Goal: Task Accomplishment & Management: Use online tool/utility

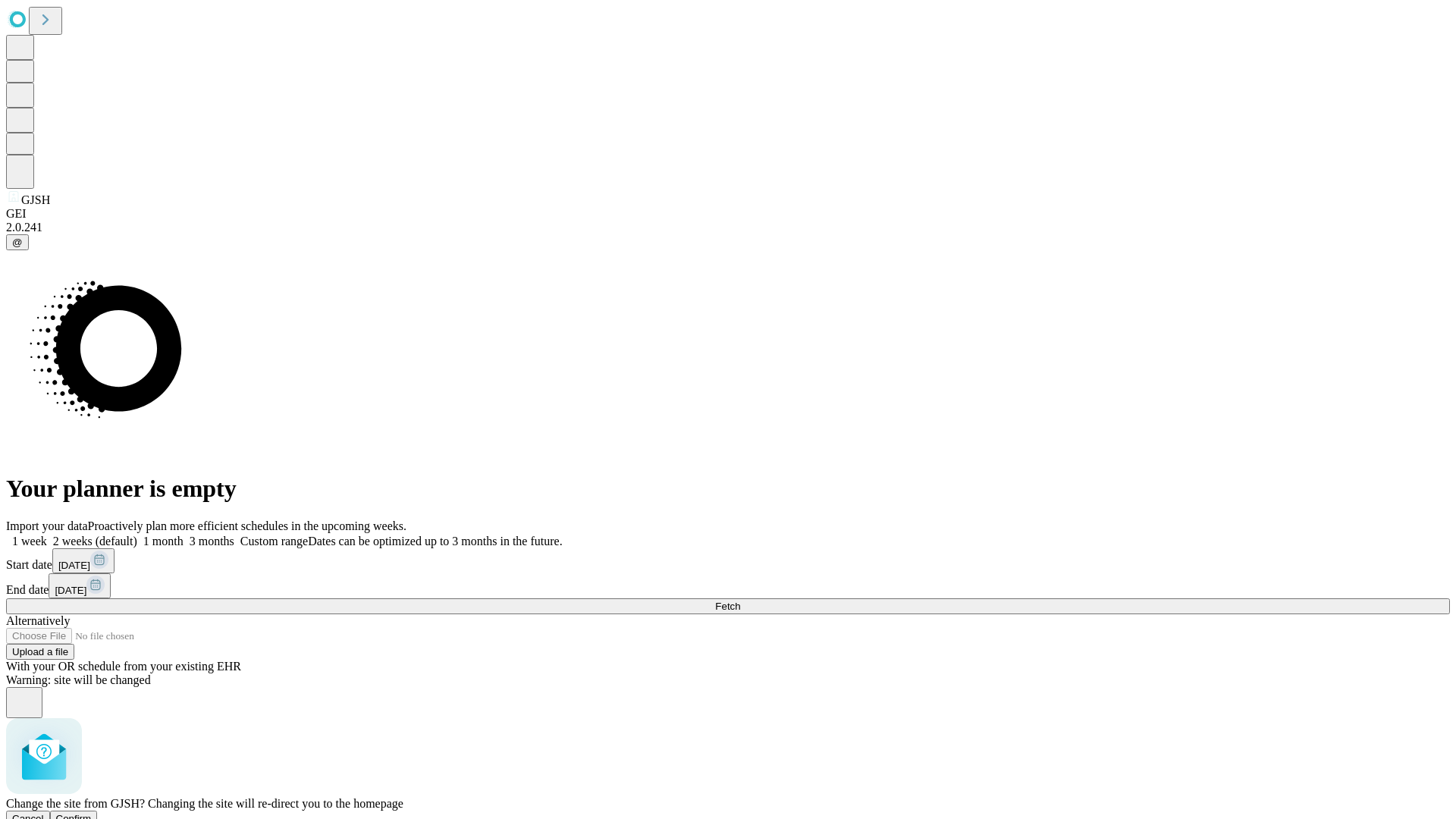
click at [92, 813] on span "Confirm" at bounding box center [74, 818] width 36 height 11
click at [47, 534] on label "1 week" at bounding box center [26, 540] width 41 height 13
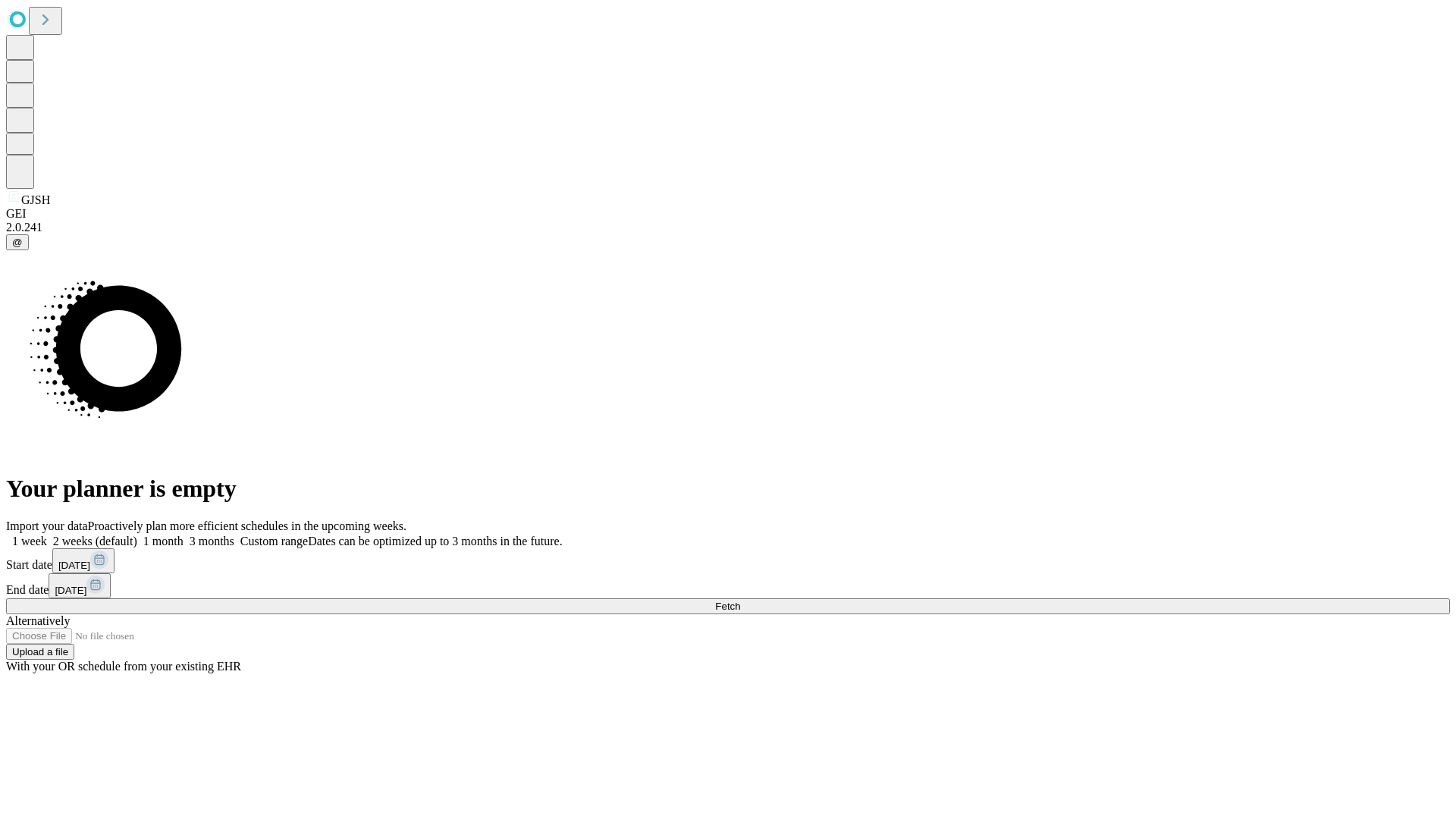
click at [740, 600] on span "Fetch" at bounding box center [727, 606] width 25 height 11
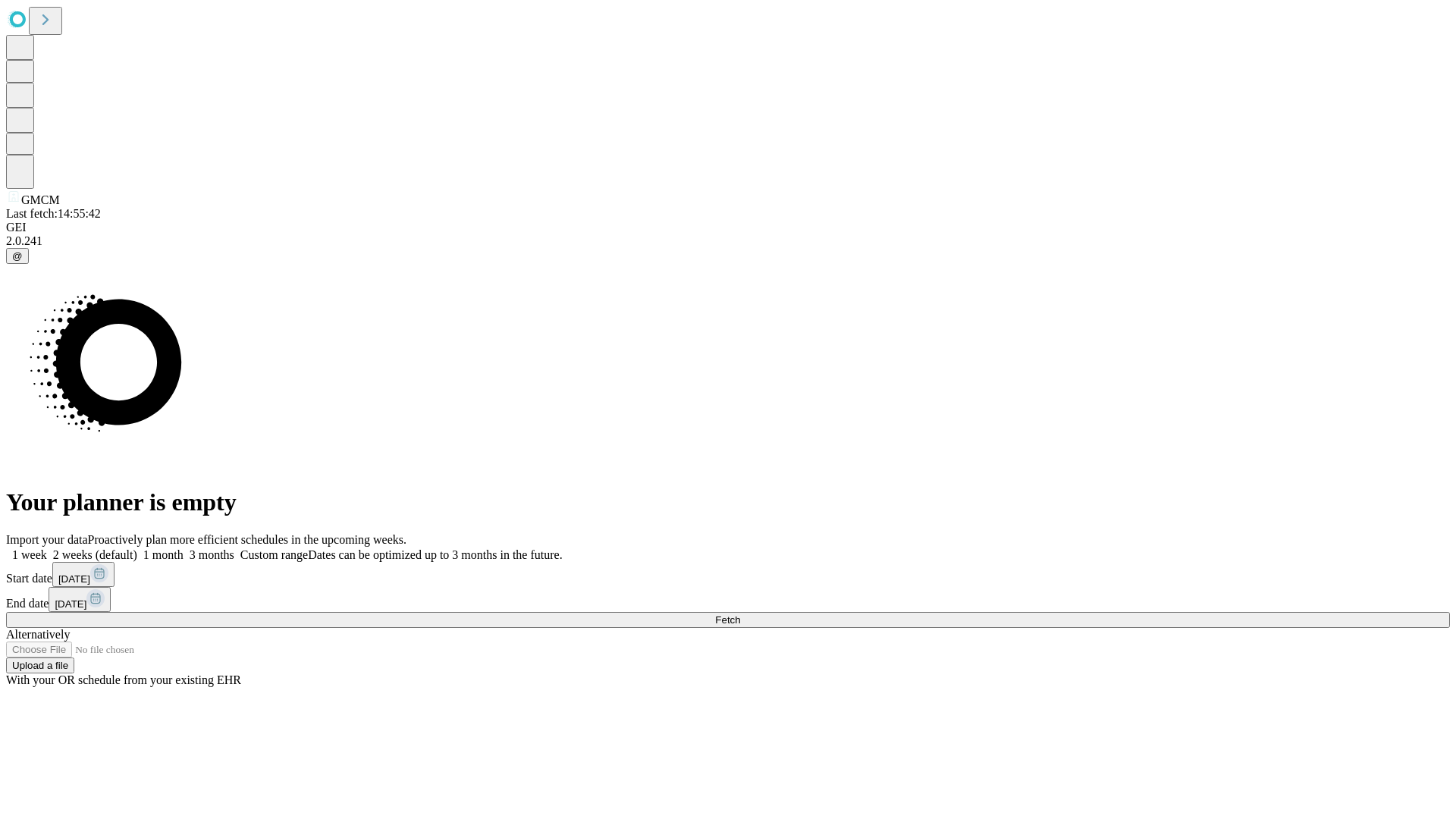
click at [47, 549] on label "1 week" at bounding box center [26, 555] width 41 height 13
click at [740, 614] on span "Fetch" at bounding box center [727, 619] width 25 height 11
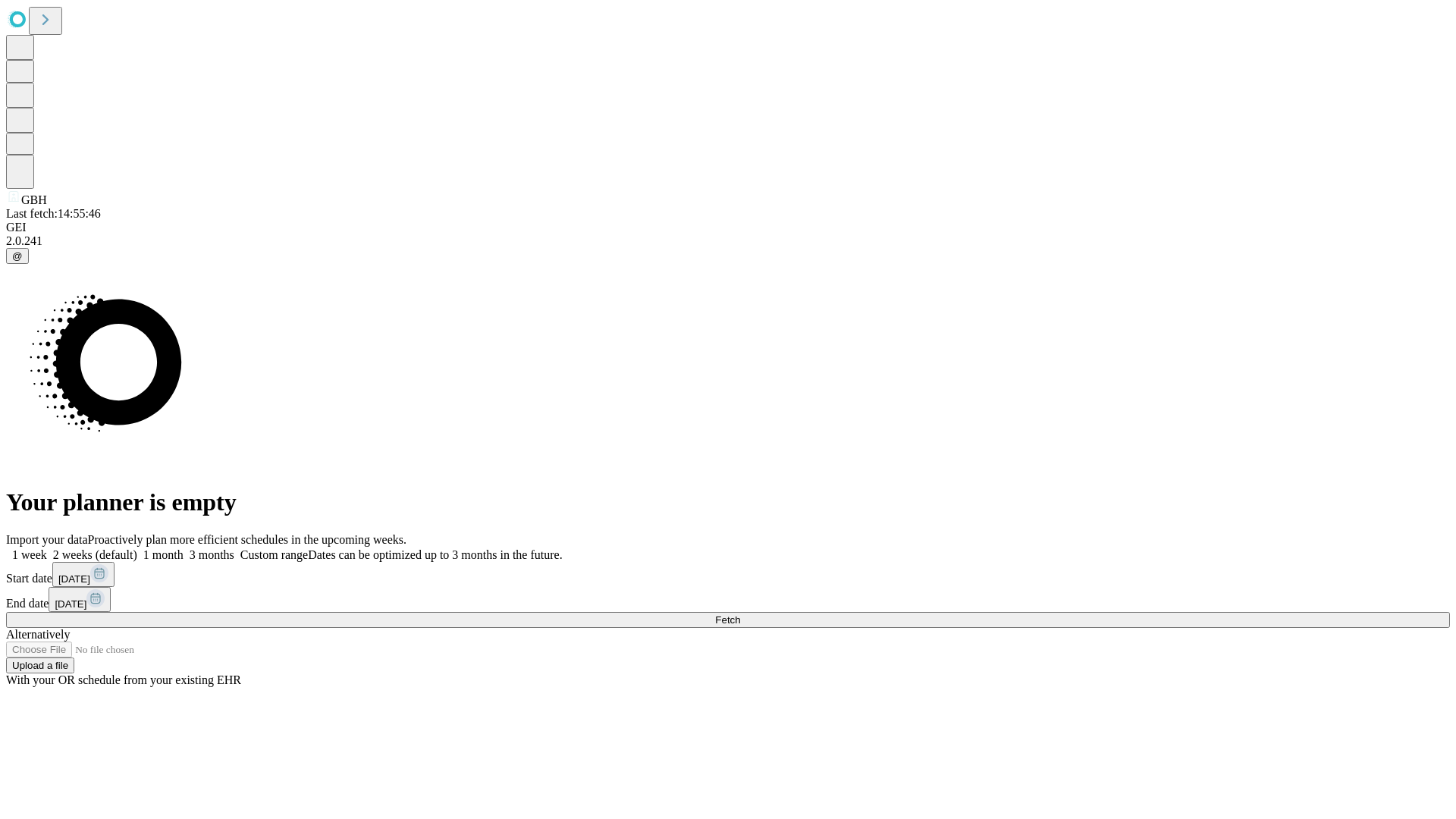
click at [47, 549] on label "1 week" at bounding box center [26, 555] width 41 height 13
click at [740, 614] on span "Fetch" at bounding box center [727, 619] width 25 height 11
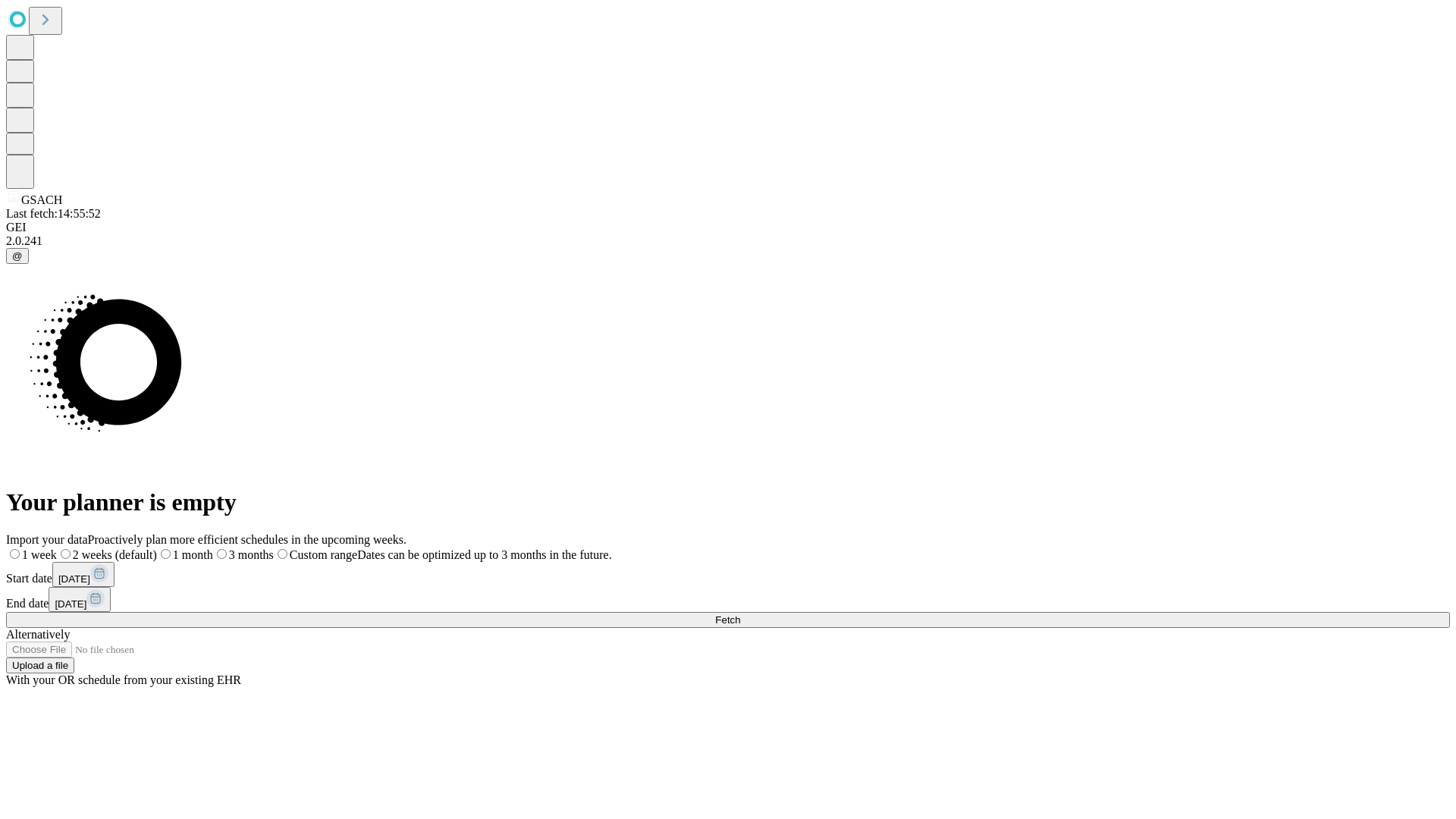
click at [740, 614] on span "Fetch" at bounding box center [727, 619] width 25 height 11
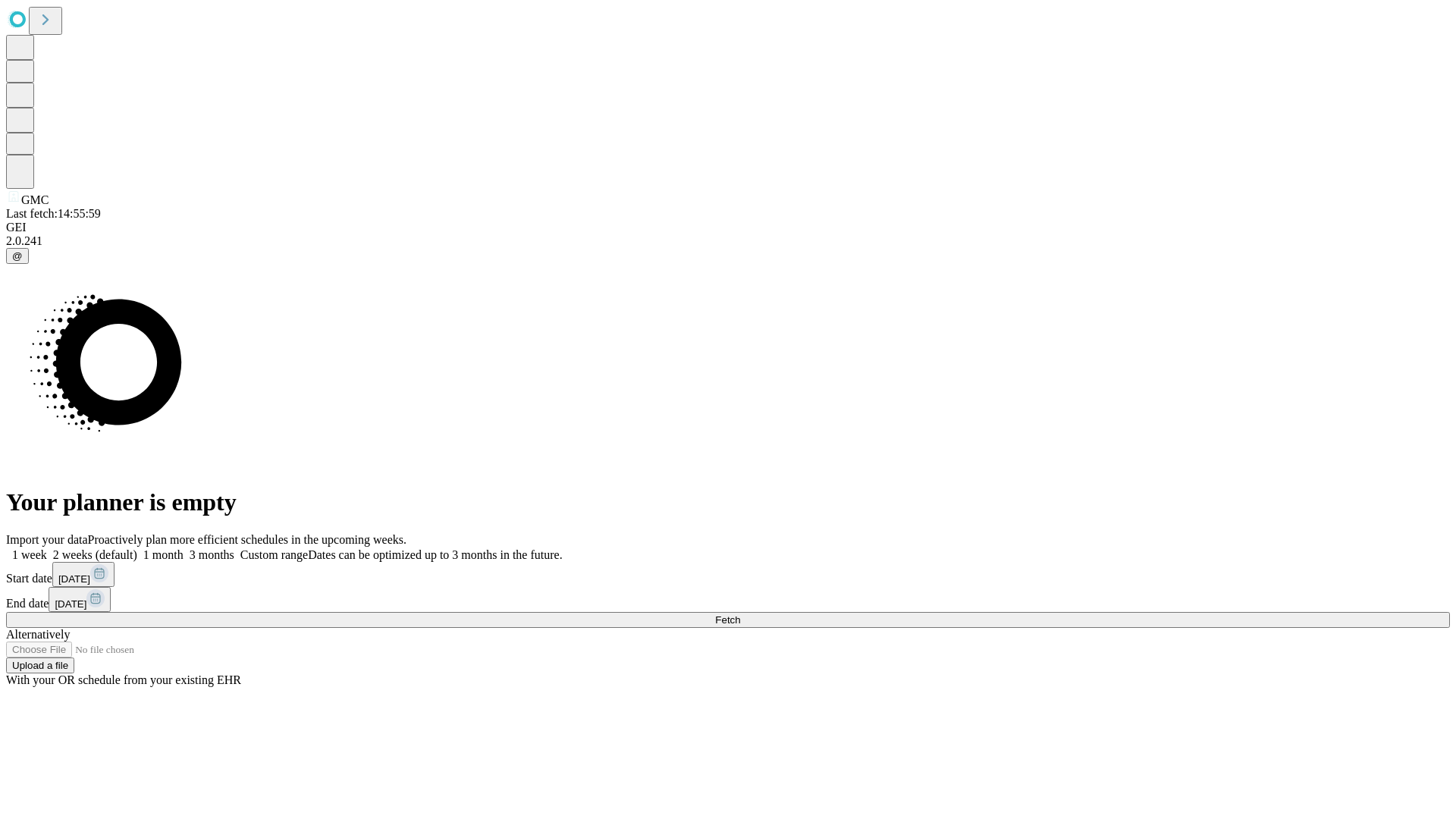
click at [47, 549] on label "1 week" at bounding box center [26, 555] width 41 height 13
click at [740, 614] on span "Fetch" at bounding box center [727, 619] width 25 height 11
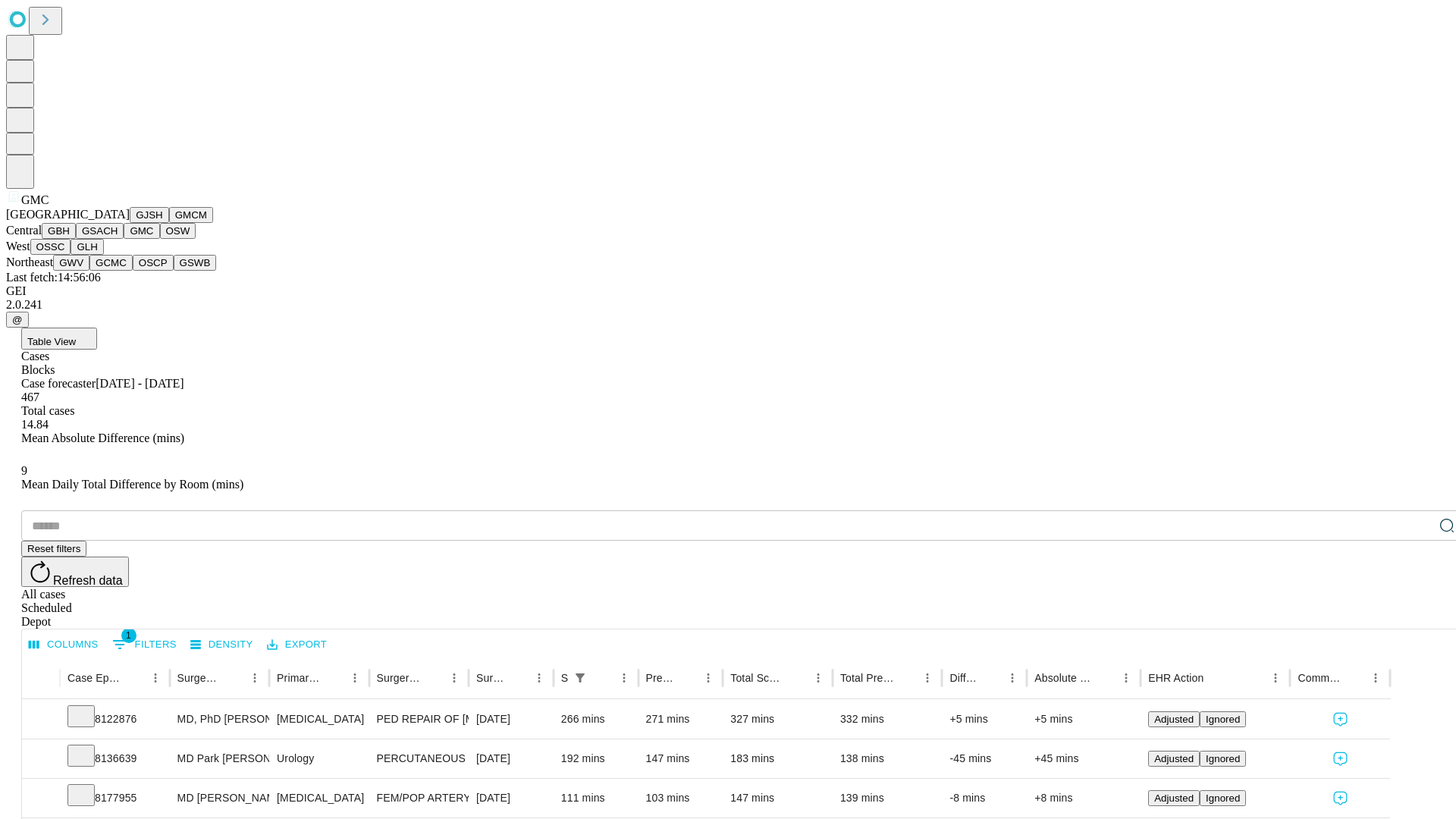
click at [160, 239] on button "OSW" at bounding box center [178, 230] width 37 height 16
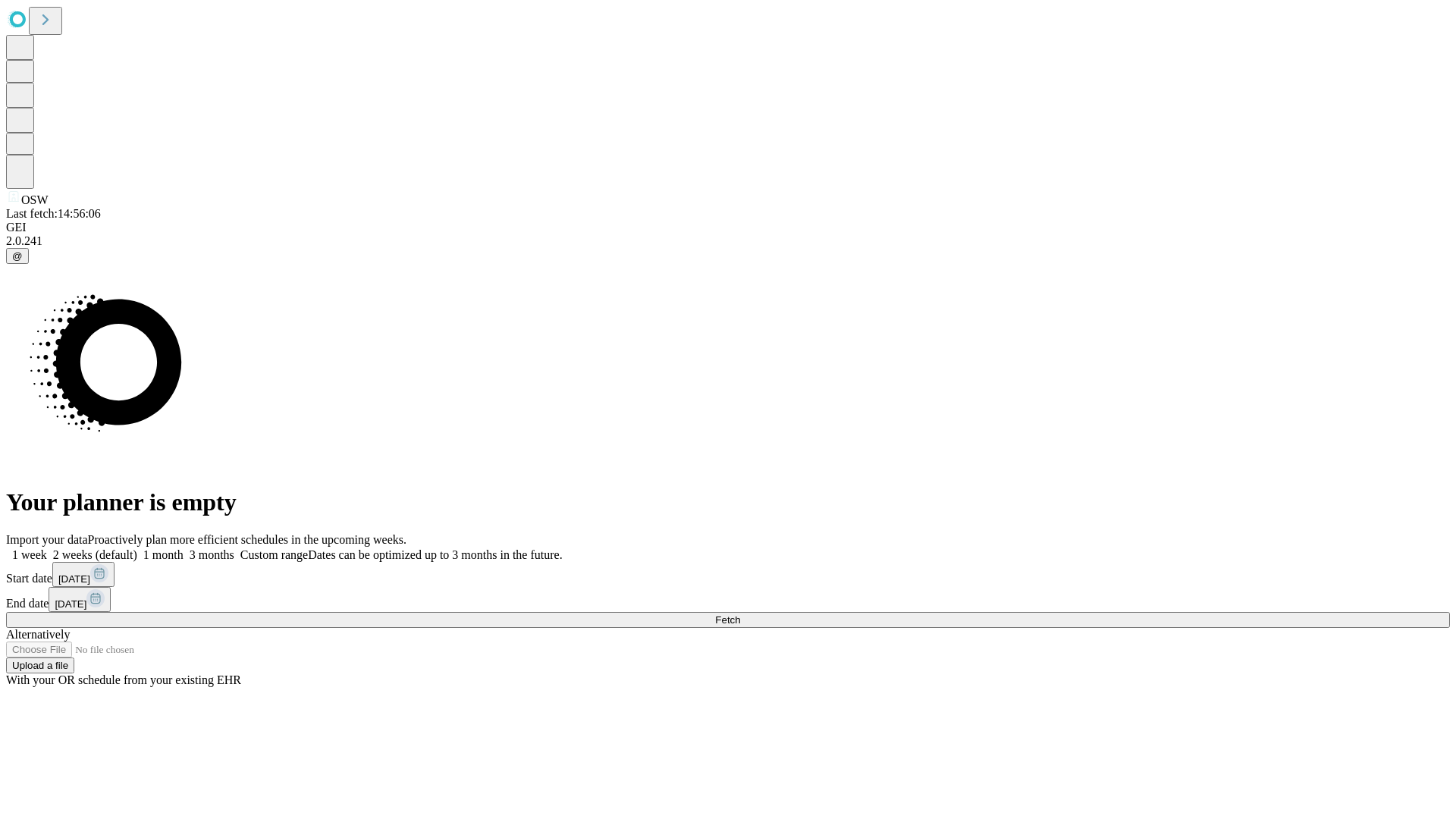
click at [47, 549] on label "1 week" at bounding box center [26, 555] width 41 height 13
click at [740, 614] on span "Fetch" at bounding box center [727, 619] width 25 height 11
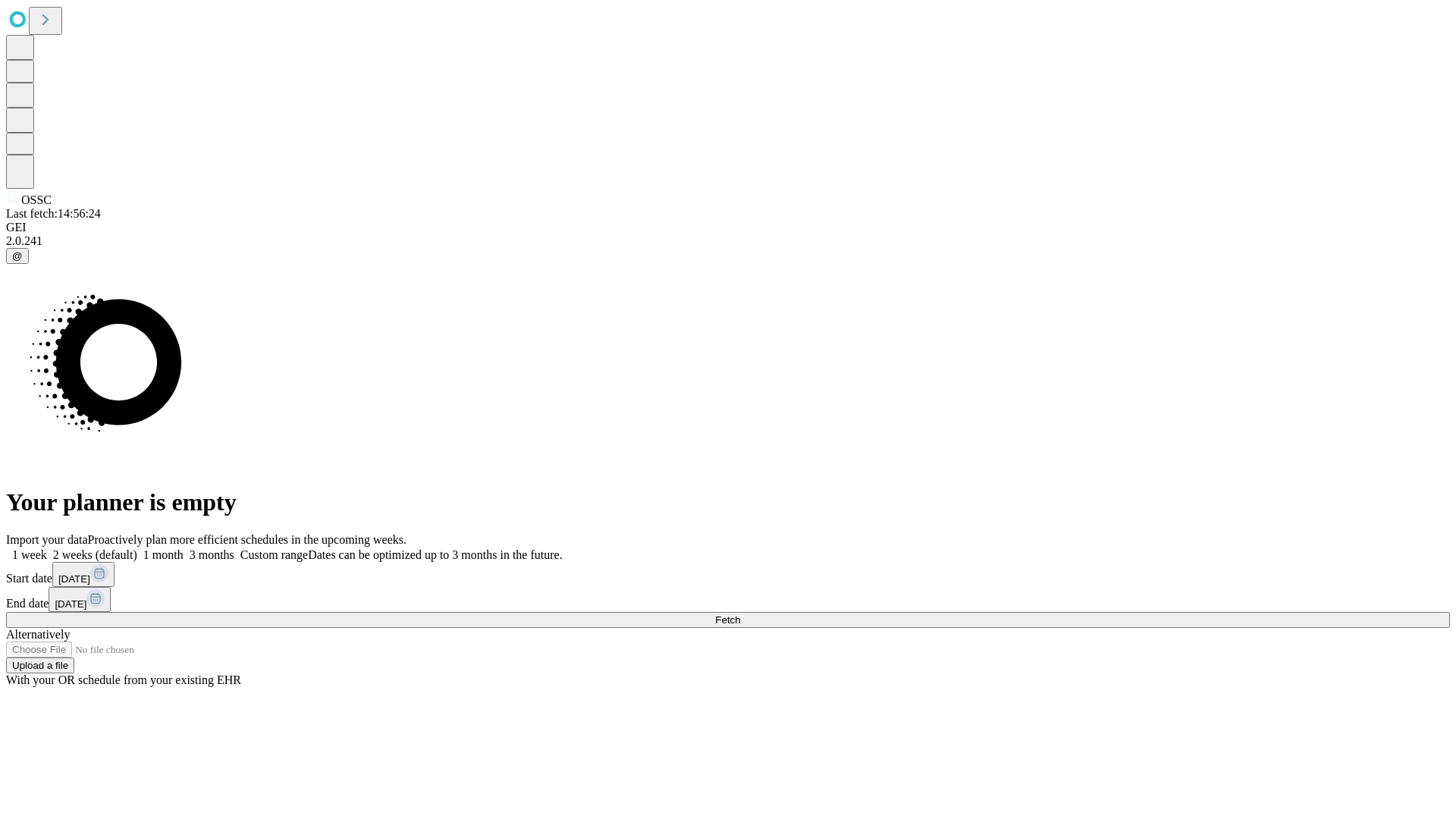
click at [47, 549] on label "1 week" at bounding box center [26, 555] width 41 height 13
click at [740, 614] on span "Fetch" at bounding box center [727, 619] width 25 height 11
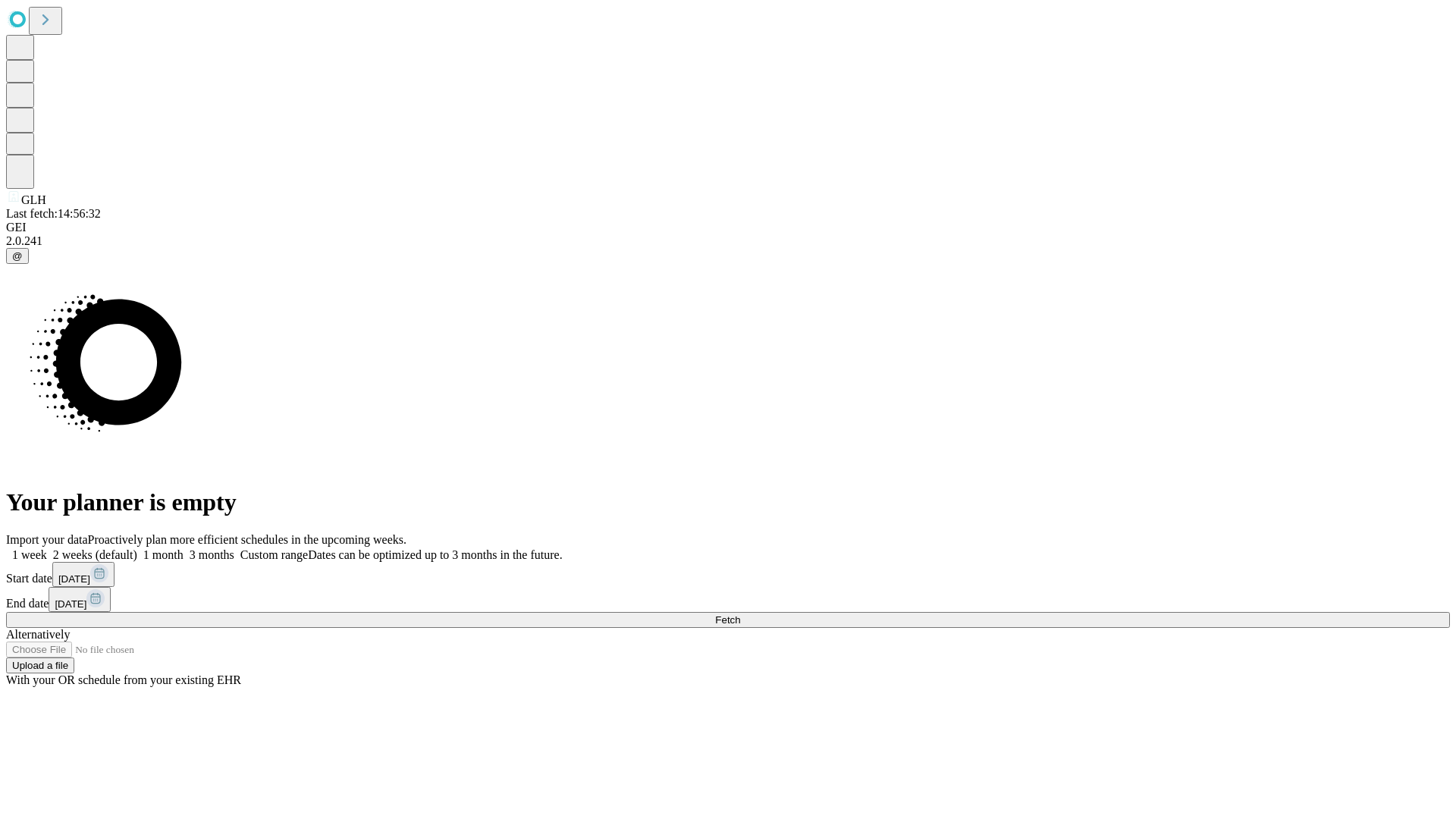
click at [47, 549] on label "1 week" at bounding box center [26, 555] width 41 height 13
click at [740, 614] on span "Fetch" at bounding box center [727, 619] width 25 height 11
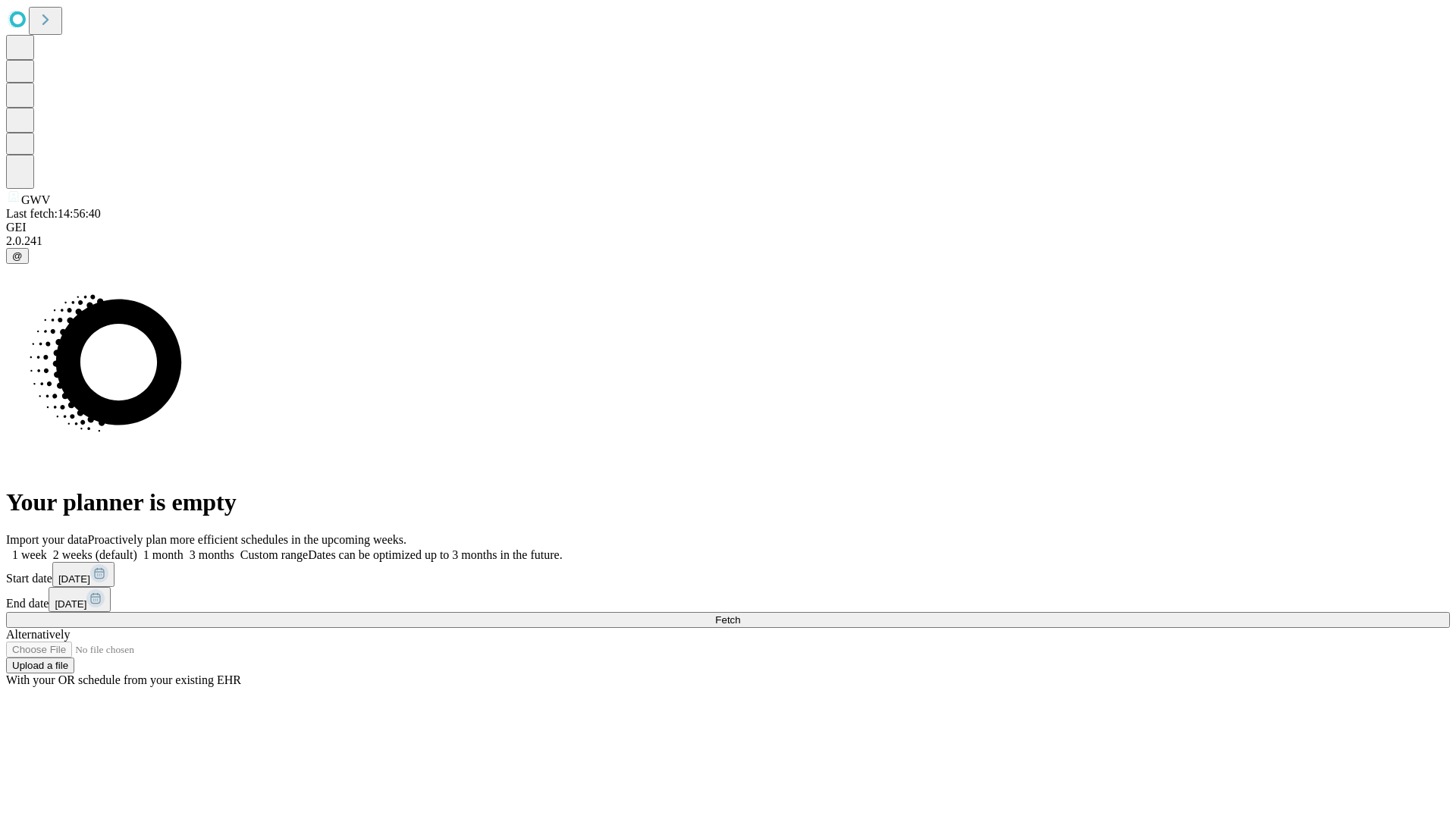
click at [47, 549] on label "1 week" at bounding box center [26, 555] width 41 height 13
click at [740, 614] on span "Fetch" at bounding box center [727, 619] width 25 height 11
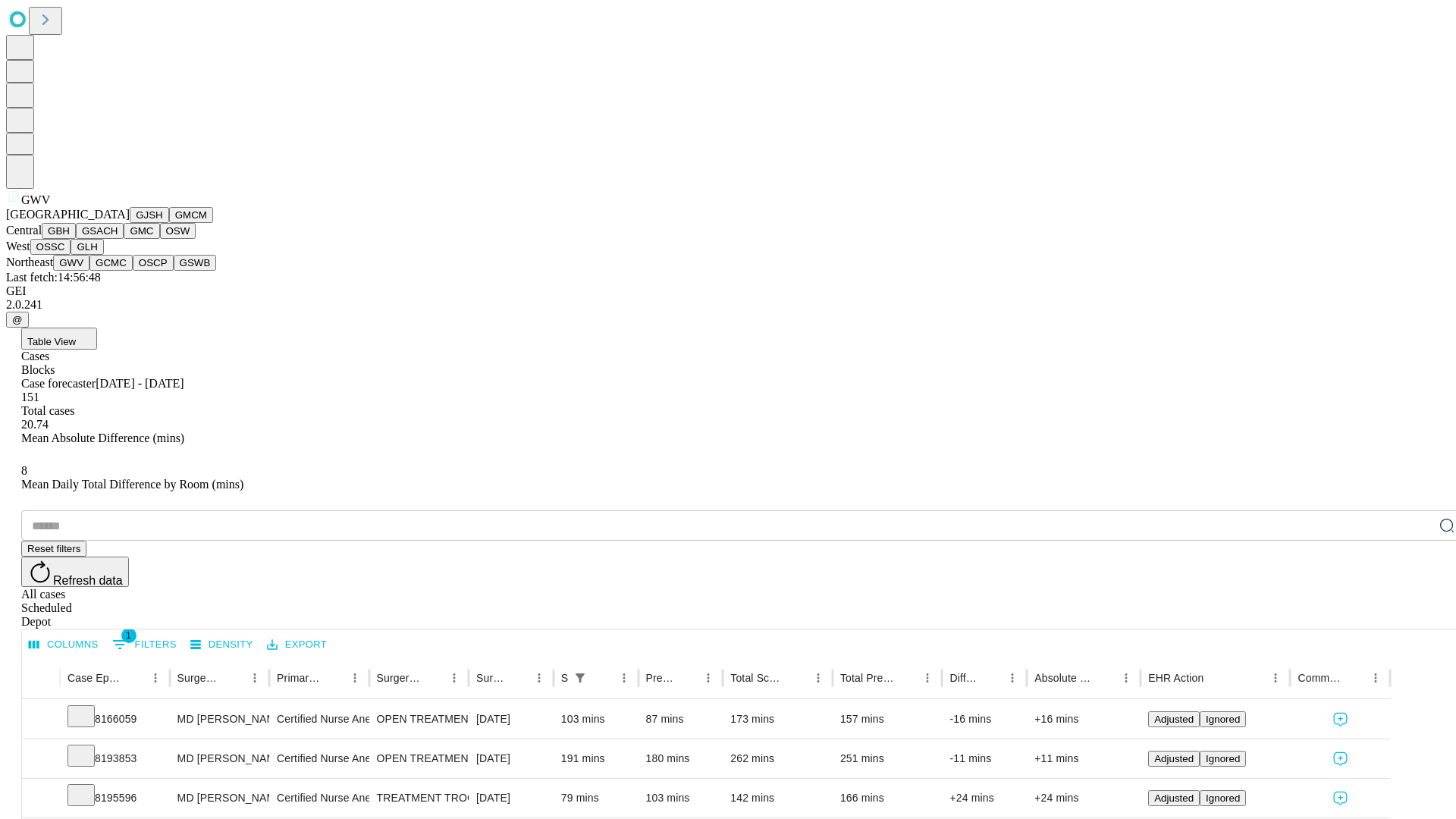
click at [117, 270] on button "GCMC" at bounding box center [111, 263] width 43 height 16
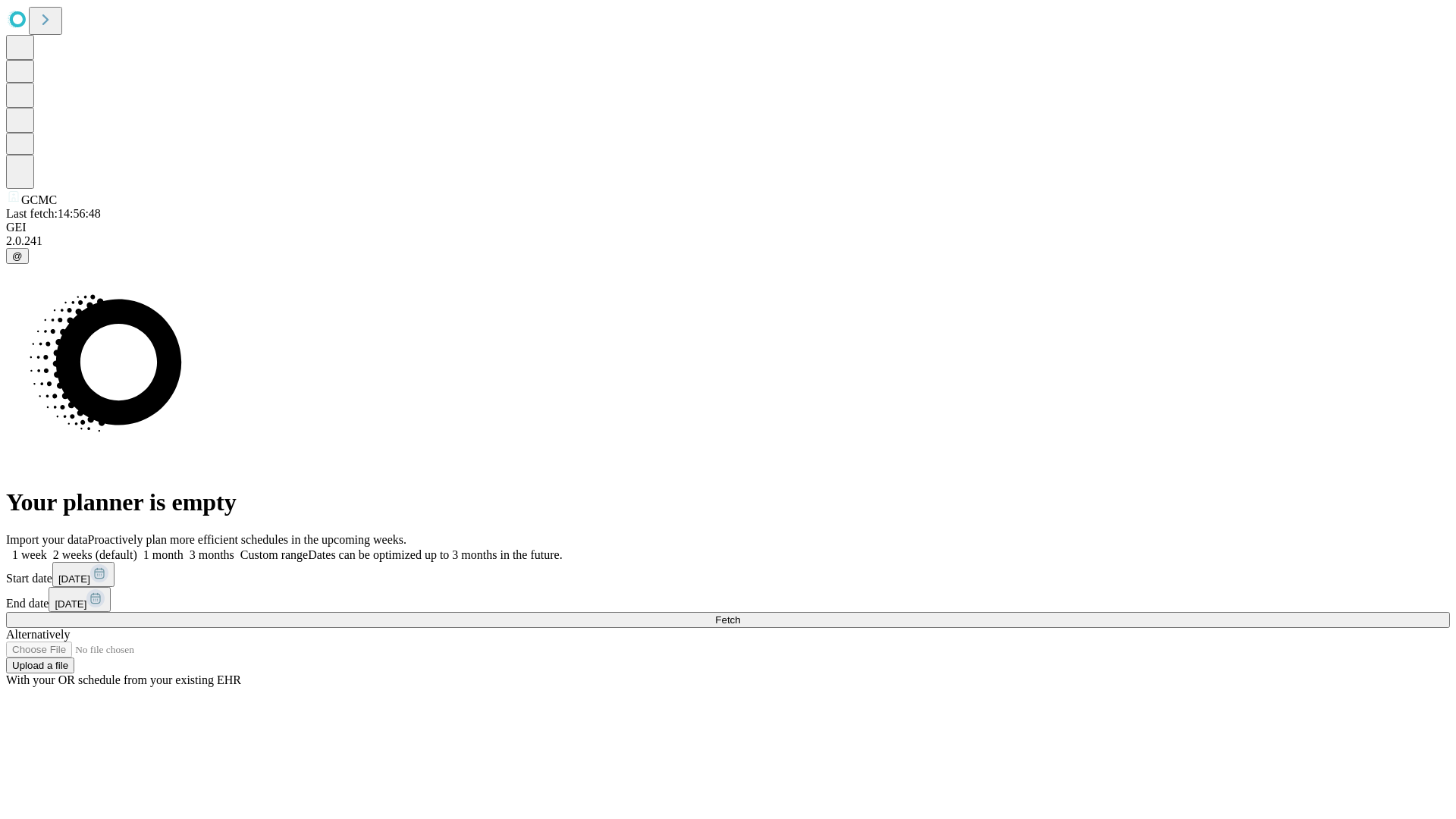
click at [47, 549] on label "1 week" at bounding box center [26, 555] width 41 height 13
click at [740, 614] on span "Fetch" at bounding box center [727, 619] width 25 height 11
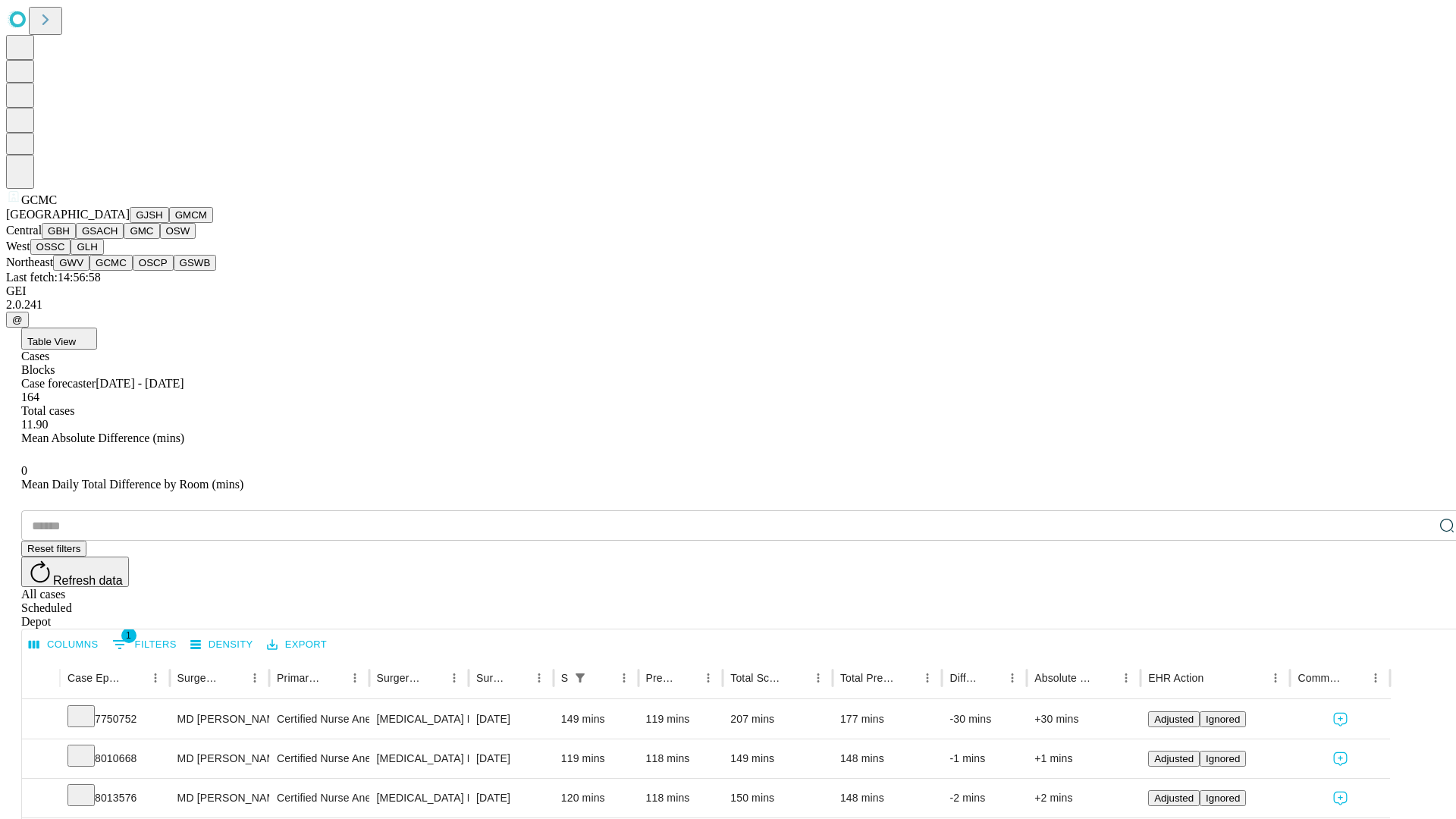
click at [133, 270] on button "OSCP" at bounding box center [153, 263] width 41 height 16
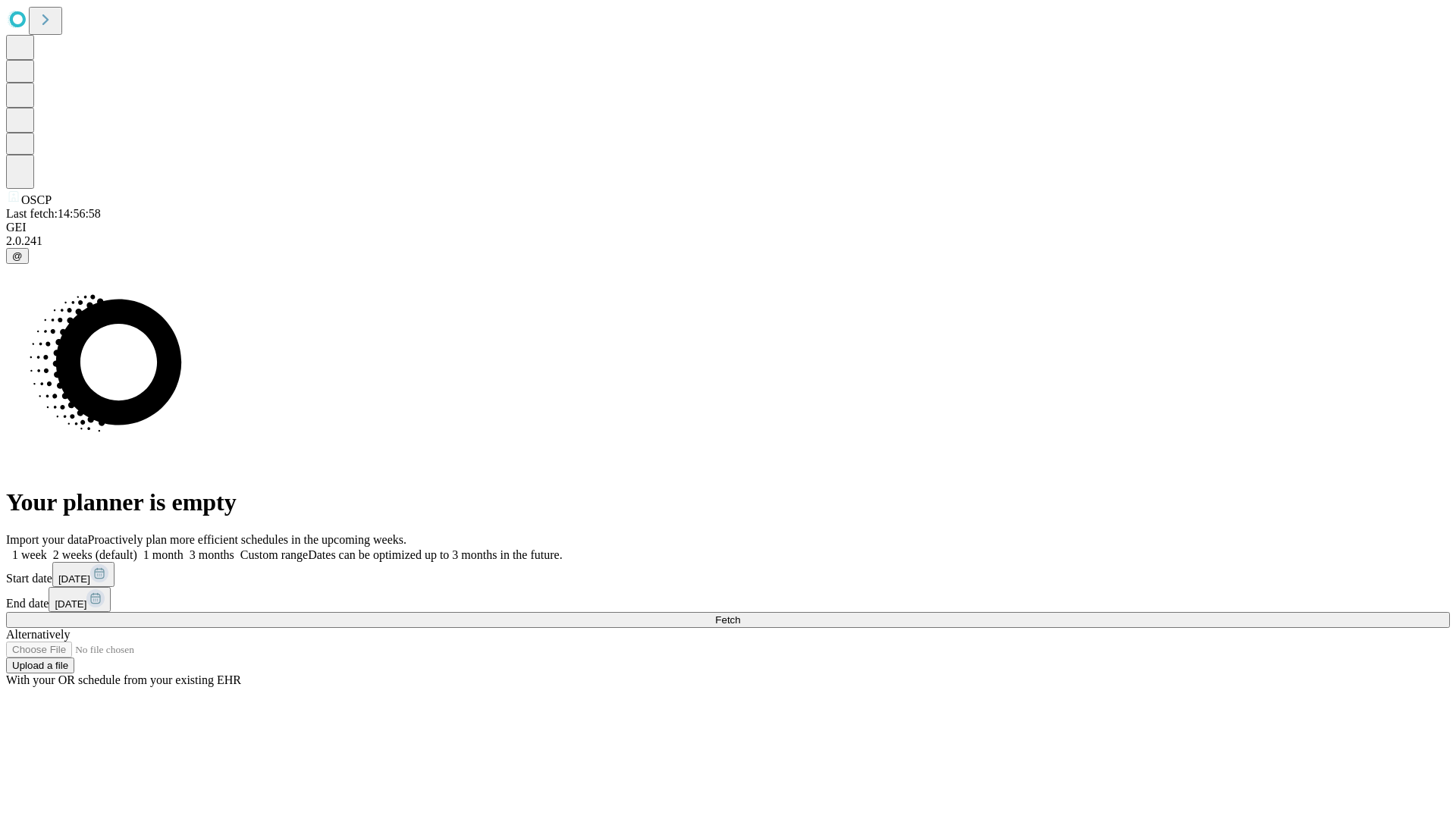
click at [740, 614] on span "Fetch" at bounding box center [727, 619] width 25 height 11
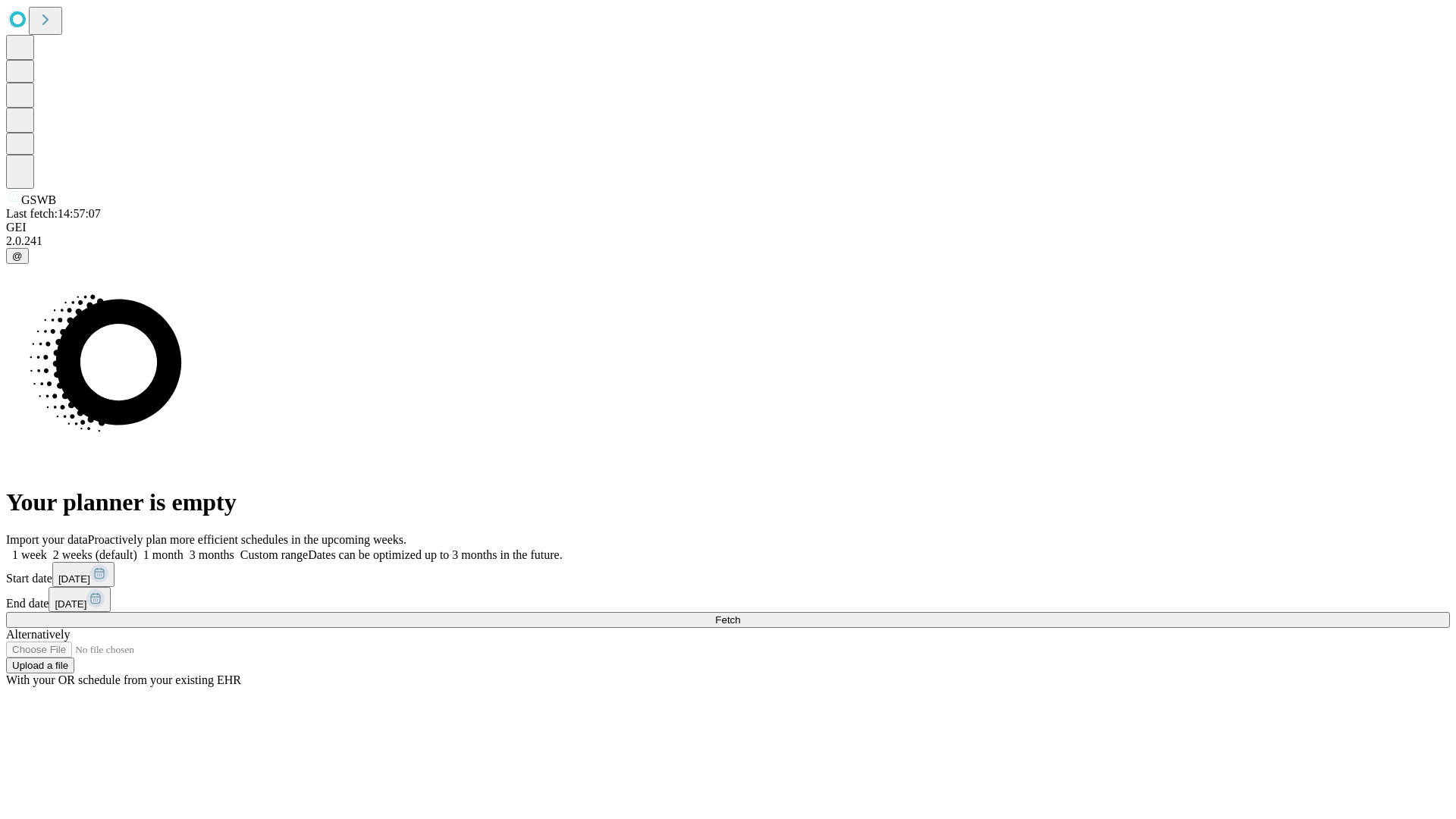
click at [47, 549] on label "1 week" at bounding box center [26, 555] width 41 height 13
click at [740, 614] on span "Fetch" at bounding box center [727, 619] width 25 height 11
